Goal: Navigation & Orientation: Understand site structure

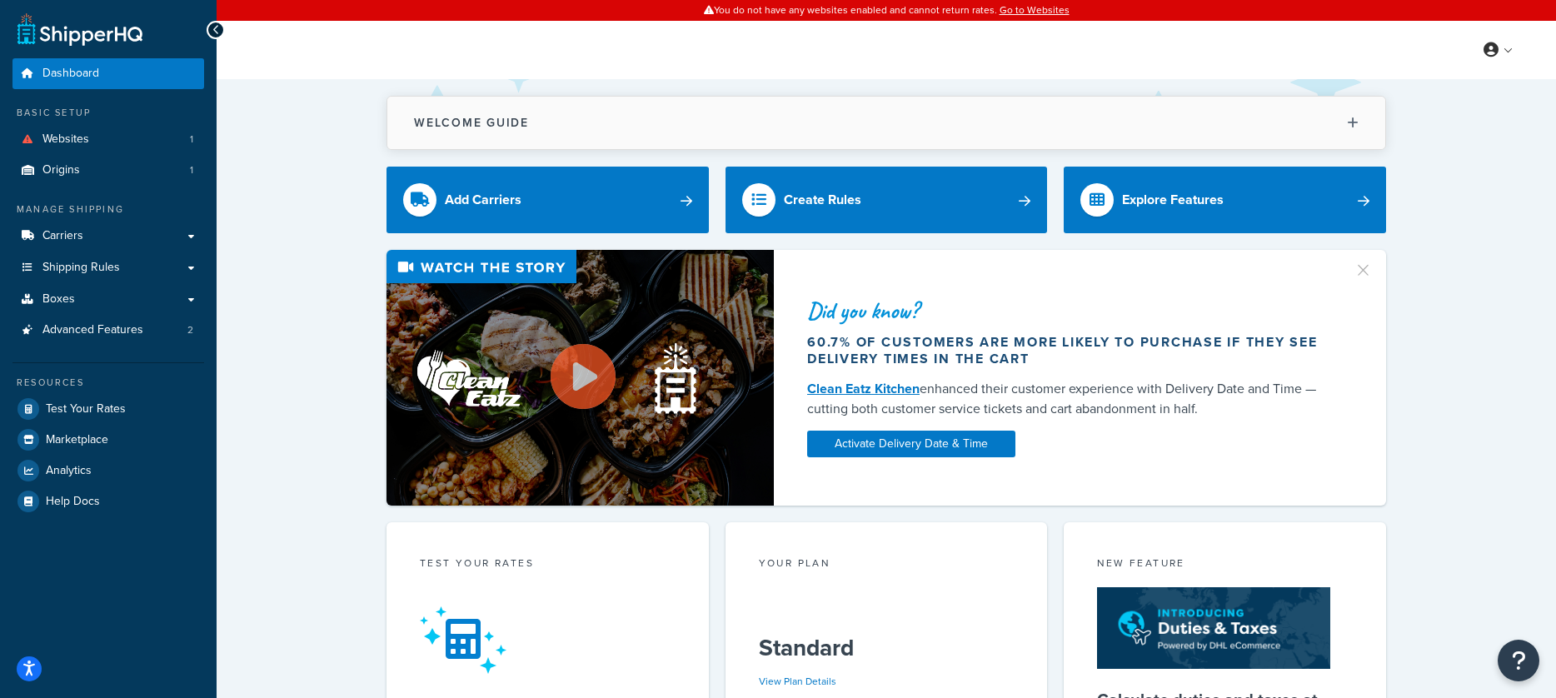
click at [1151, 127] on button "Welcome Guide" at bounding box center [886, 123] width 998 height 52
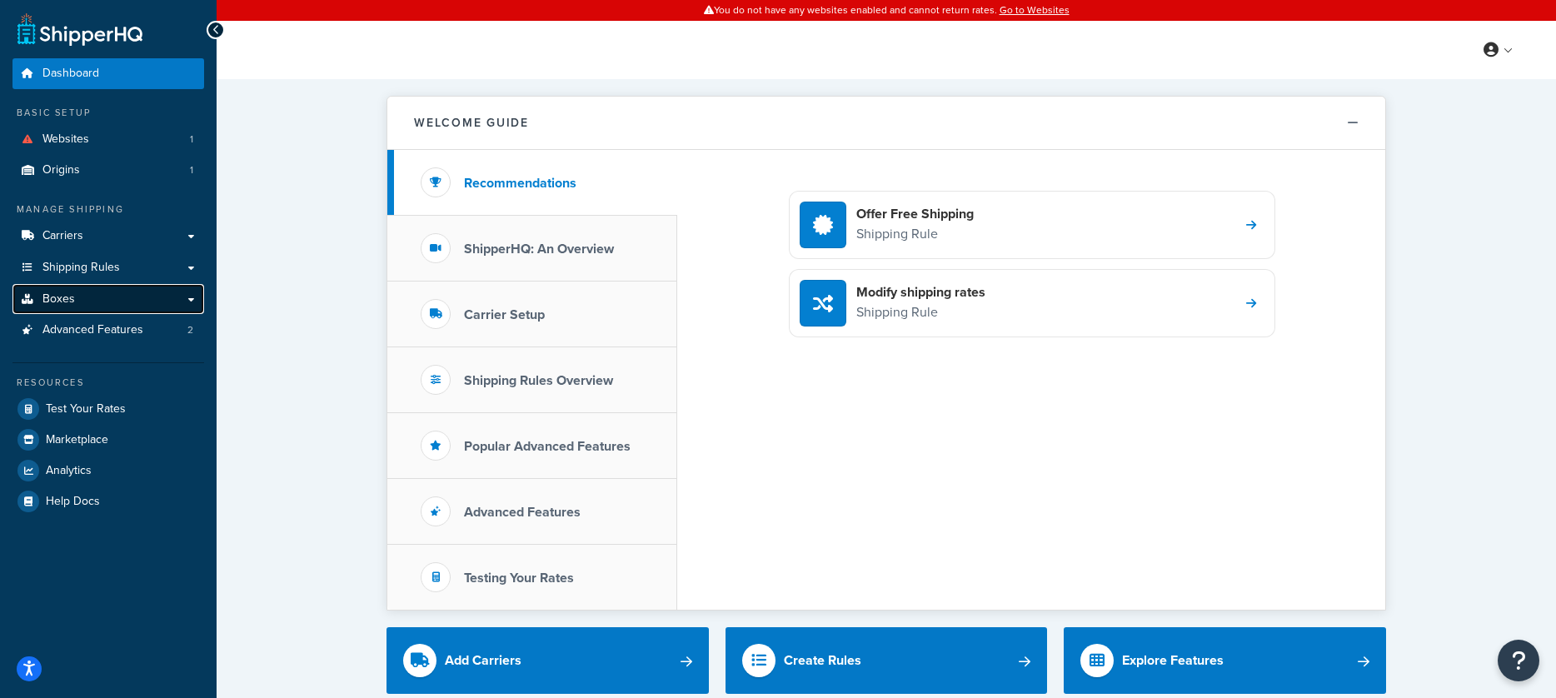
click at [121, 305] on link "Boxes" at bounding box center [108, 299] width 192 height 31
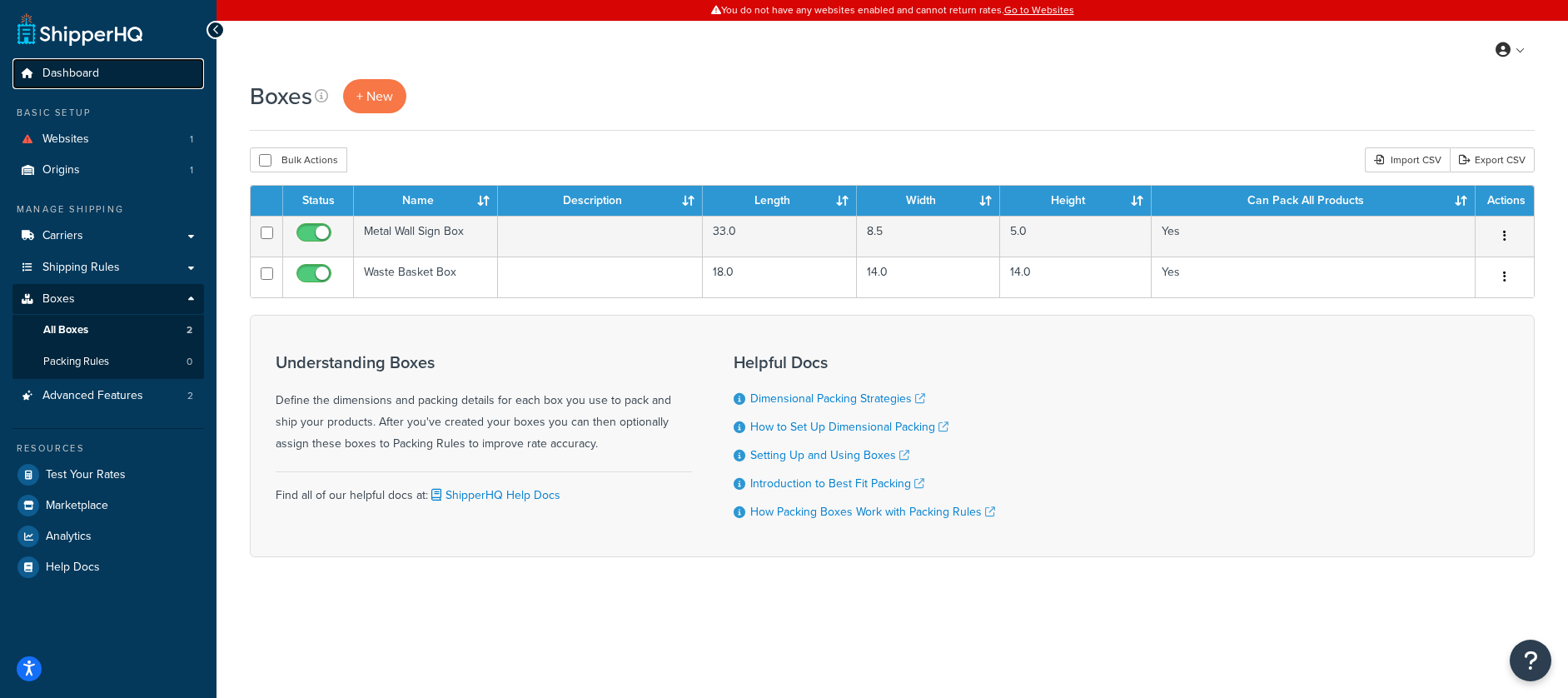
click at [94, 69] on span "Dashboard" at bounding box center [70, 74] width 57 height 14
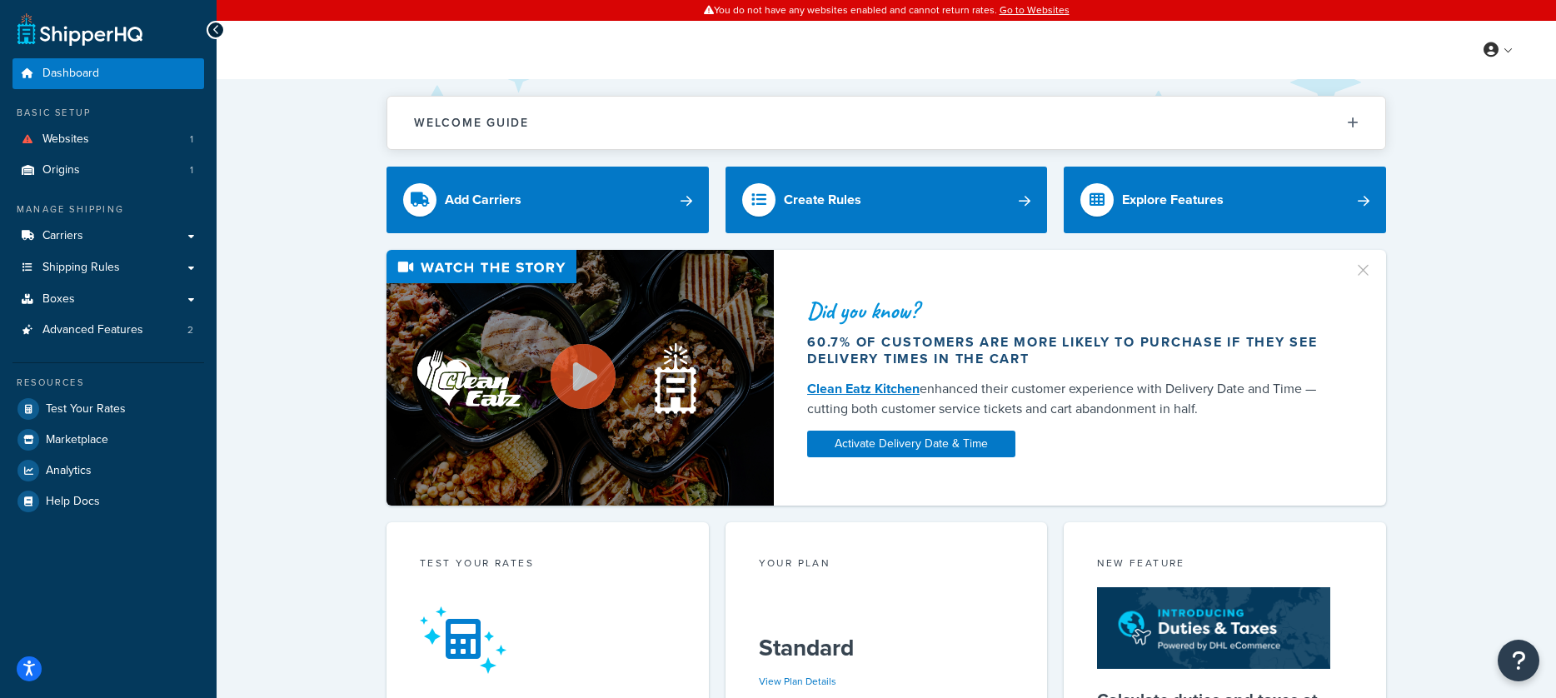
click at [326, 173] on div "Welcome Guide Recommendations ShipperHQ: An Overview Carrier Setup Shipping Rul…" at bounding box center [886, 701] width 1339 height 1244
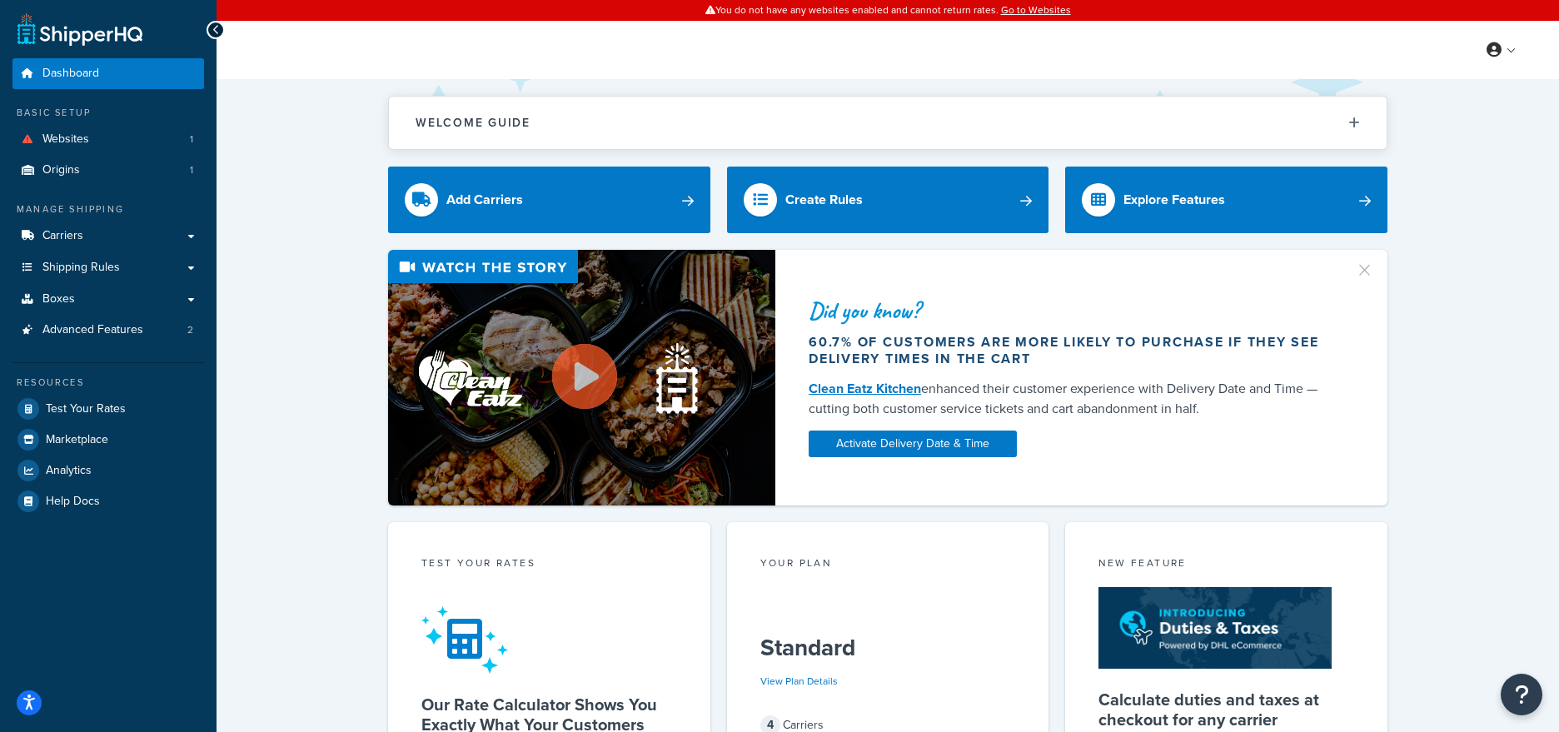
click at [285, 134] on div "Welcome Guide Recommendations ShipperHQ: An Overview Carrier Setup Shipping Rul…" at bounding box center [888, 701] width 1343 height 1244
click at [271, 325] on div "Did you know? 60.7% of customers are more likely to purchase if they see delive…" at bounding box center [888, 378] width 1276 height 256
